Goal: Transaction & Acquisition: Purchase product/service

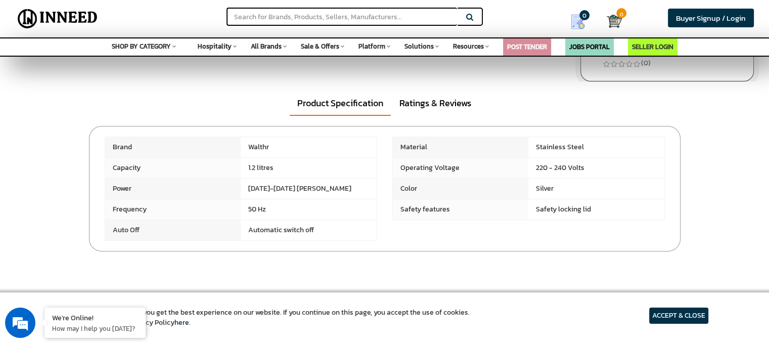
scroll to position [252, 0]
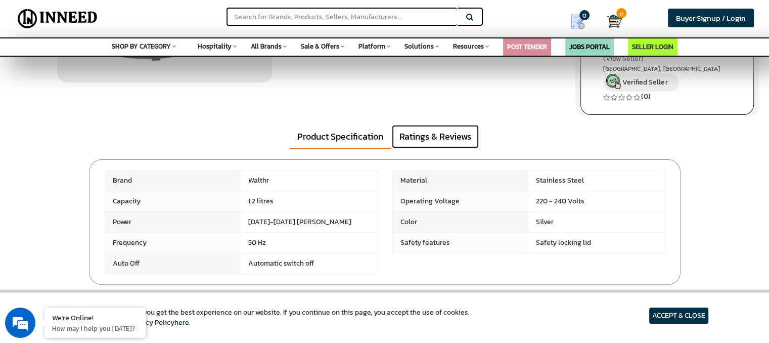
click at [436, 143] on link "Ratings & Reviews" at bounding box center [435, 136] width 87 height 23
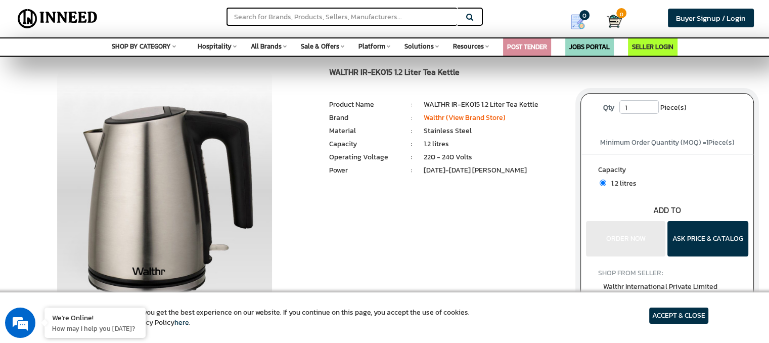
scroll to position [0, 0]
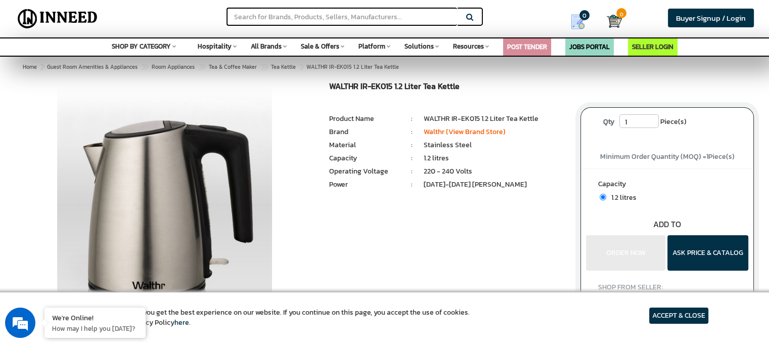
click at [357, 67] on span "Guest Room Amenities & Appliances > Room Appliances > Tea & Coffee Maker >" at bounding box center [222, 67] width 354 height 8
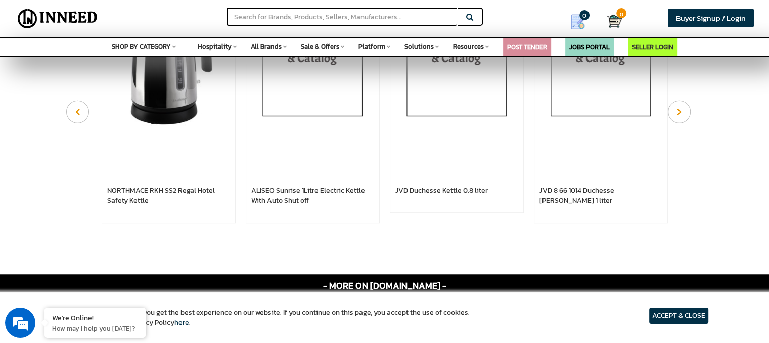
scroll to position [754, 0]
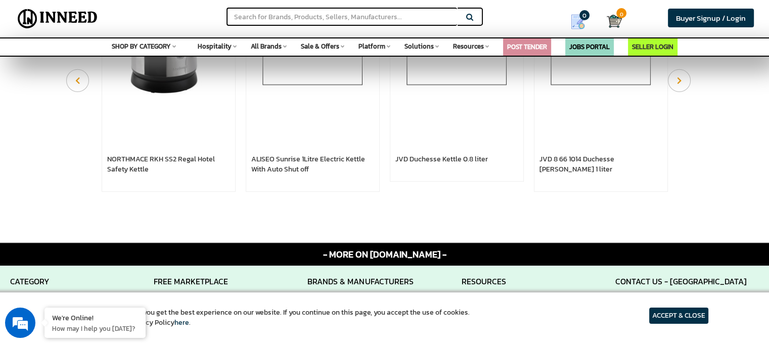
click at [162, 89] on img at bounding box center [168, 34] width 123 height 123
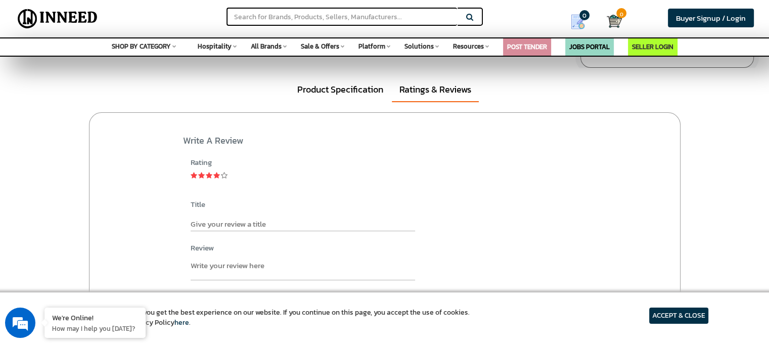
scroll to position [0, 0]
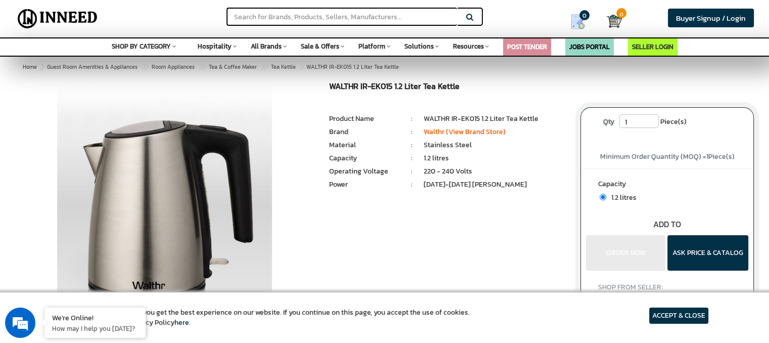
click at [385, 88] on h1 "WALTHR IR-EK015 1.2 Liter Tea Kettle" at bounding box center [447, 88] width 236 height 12
drag, startPoint x: 330, startPoint y: 85, endPoint x: 462, endPoint y: 92, distance: 132.6
click at [462, 92] on h1 "WALTHR IR-EK015 1.2 Liter Tea Kettle" at bounding box center [447, 88] width 236 height 12
copy h1 "WALTHR IR-EK015 1.2 Liter Tea Kettle"
click at [524, 201] on div "WALTHR IR-EK015 1.2 Liter Tea Kettle MRP: ₹ 0.00 Unit Selling Price: ₹ 0.00 ( ₹…" at bounding box center [447, 155] width 251 height 146
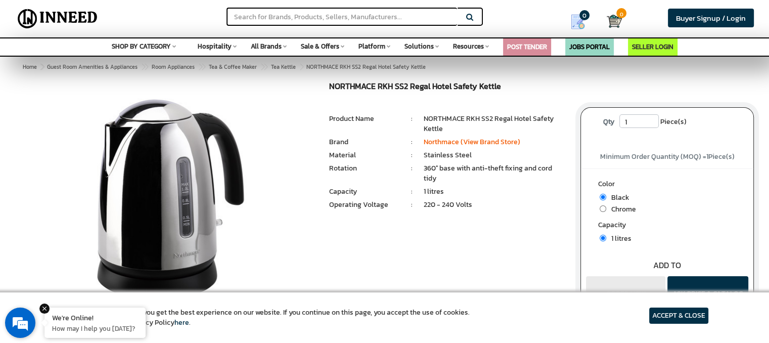
click at [47, 311] on em at bounding box center [44, 308] width 10 height 10
click at [303, 47] on span "Sale & Offers" at bounding box center [320, 46] width 38 height 10
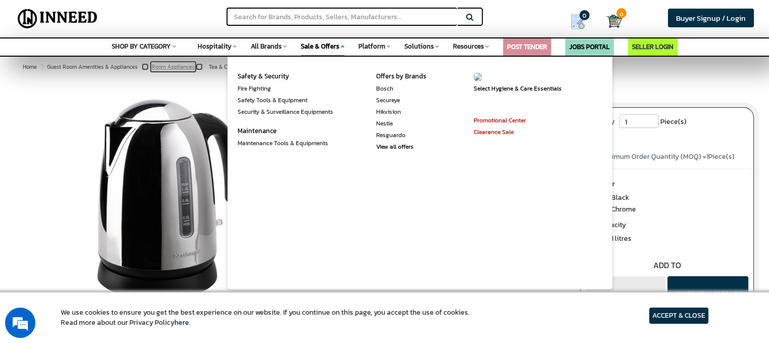
click at [187, 72] on link "Room Appliances" at bounding box center [173, 67] width 47 height 12
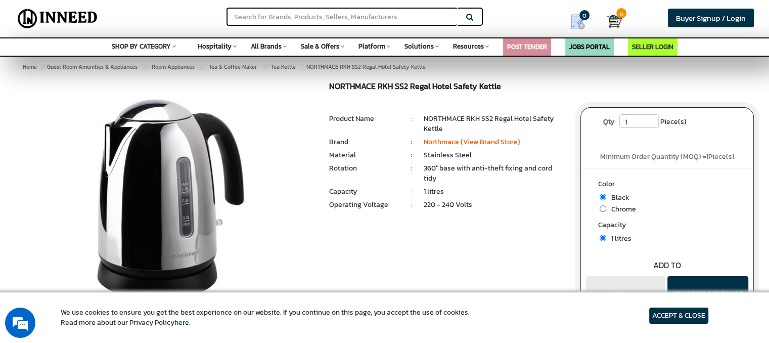
click at [412, 45] on span "Solutions" at bounding box center [418, 46] width 29 height 10
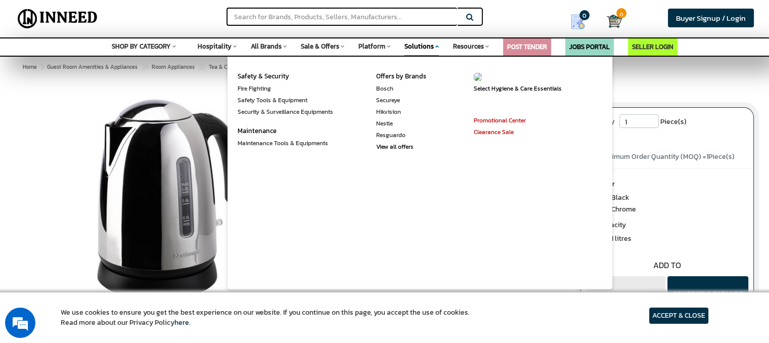
click at [0, 96] on div "1 2" at bounding box center [384, 240] width 769 height 316
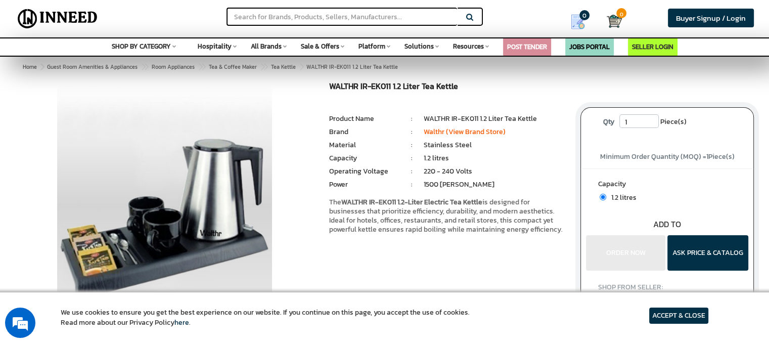
click at [268, 49] on span "All Brands" at bounding box center [266, 46] width 31 height 10
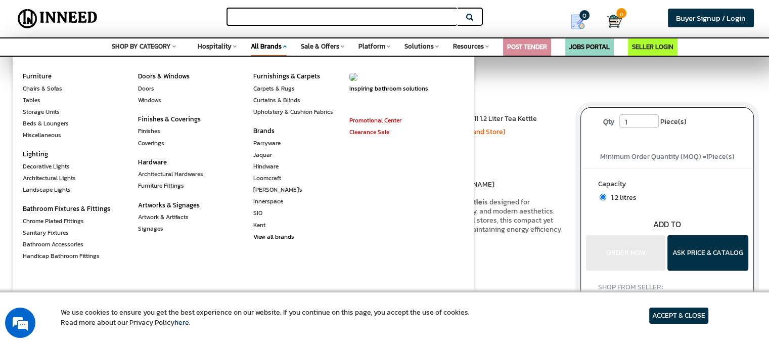
click at [260, 15] on input "text" at bounding box center [341, 17] width 231 height 18
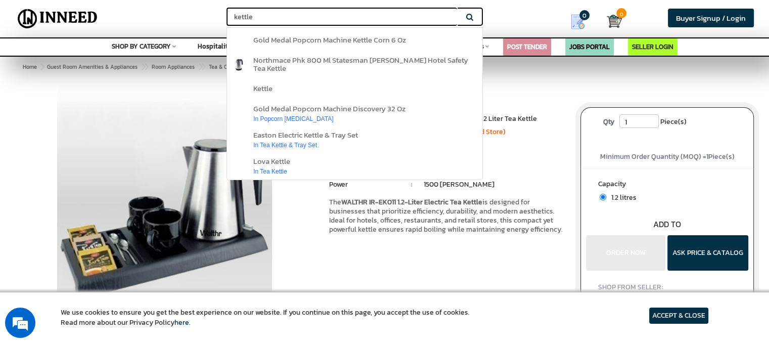
type input "kettle"
click at [457, 8] on button "Search" at bounding box center [469, 17] width 25 height 18
click at [461, 17] on button "Search" at bounding box center [469, 17] width 25 height 18
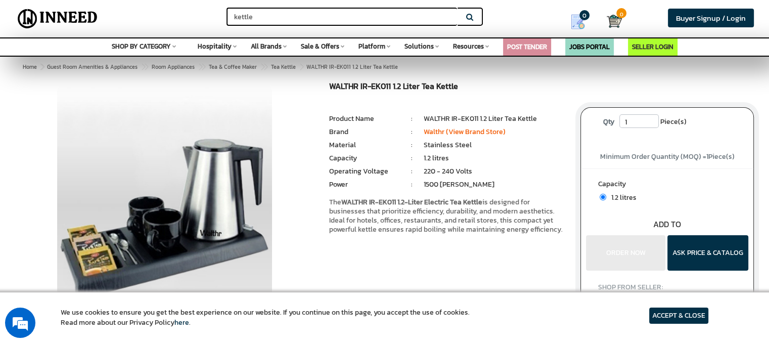
click at [469, 18] on button "Search" at bounding box center [469, 17] width 25 height 18
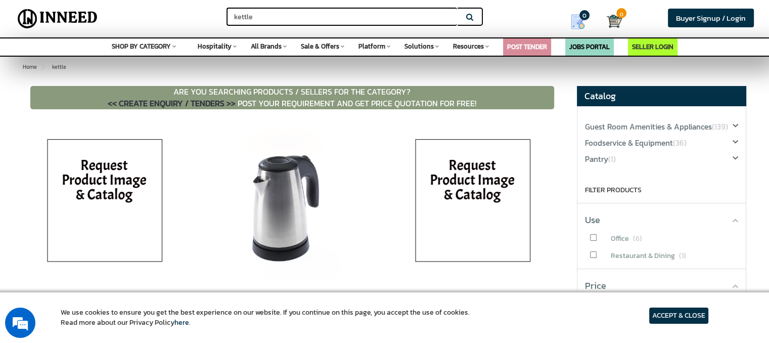
click at [470, 174] on img at bounding box center [473, 203] width 142 height 152
